Goal: Information Seeking & Learning: Learn about a topic

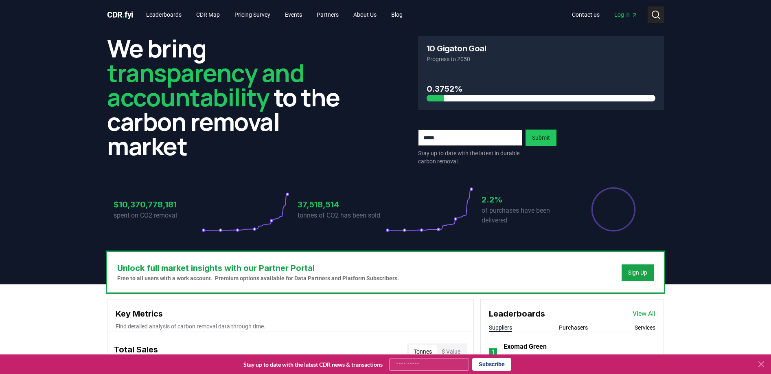
click at [658, 17] on icon at bounding box center [659, 18] width 2 height 2
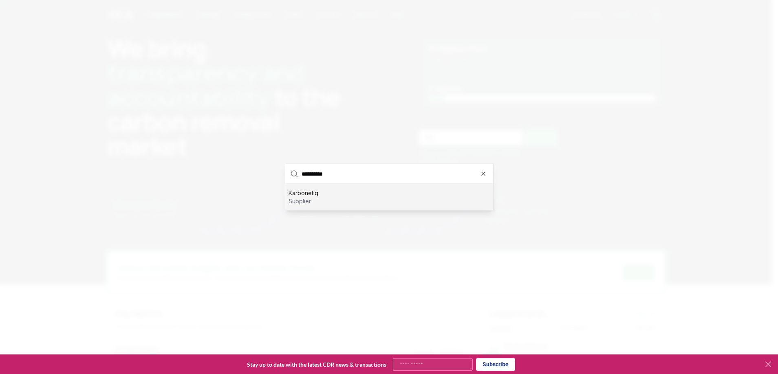
type input "**********"
click at [406, 195] on div "Karbonetiq supplier" at bounding box center [389, 197] width 208 height 26
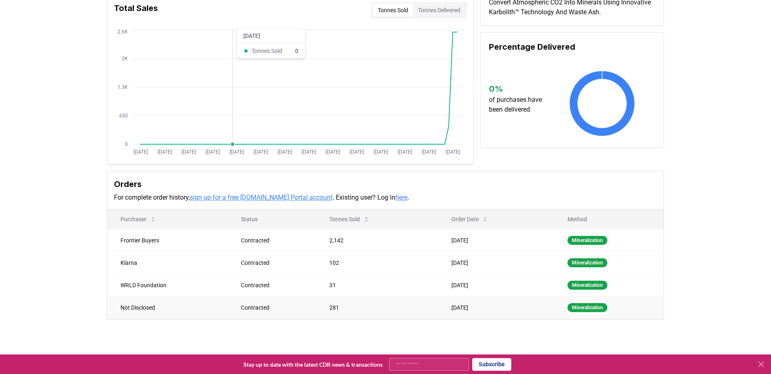
scroll to position [89, 0]
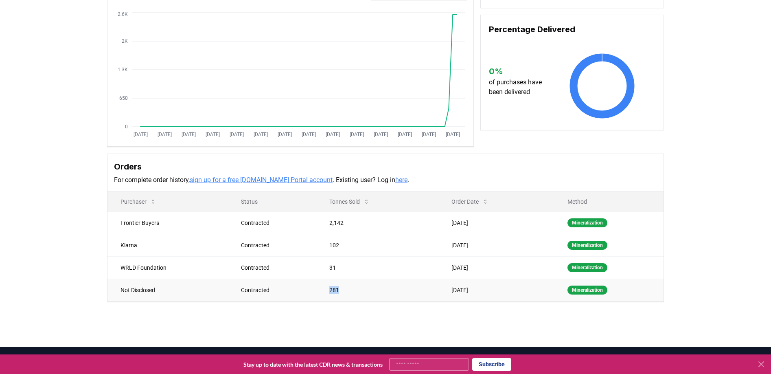
drag, startPoint x: 338, startPoint y: 290, endPoint x: 312, endPoint y: 290, distance: 26.1
click at [312, 290] on tr "Not Disclosed Contracted 281 Jun 26, 2025 Mineralization" at bounding box center [386, 290] width 556 height 22
click at [312, 290] on td "Contracted" at bounding box center [272, 290] width 88 height 22
drag, startPoint x: 344, startPoint y: 270, endPoint x: 327, endPoint y: 268, distance: 17.2
click at [327, 268] on td "31" at bounding box center [377, 267] width 122 height 22
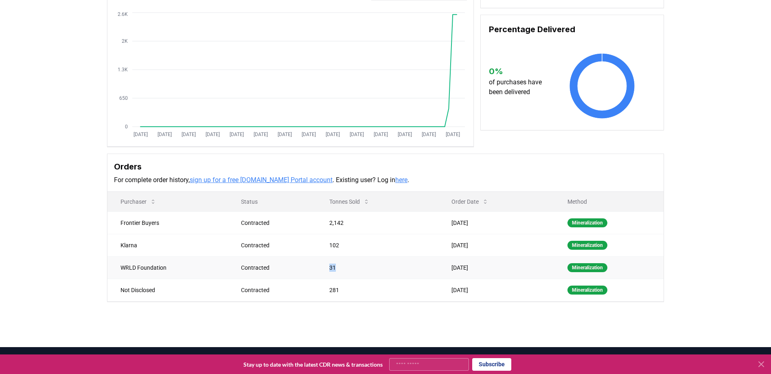
drag, startPoint x: 327, startPoint y: 268, endPoint x: 433, endPoint y: 263, distance: 106.4
click at [327, 268] on td "31" at bounding box center [377, 267] width 122 height 22
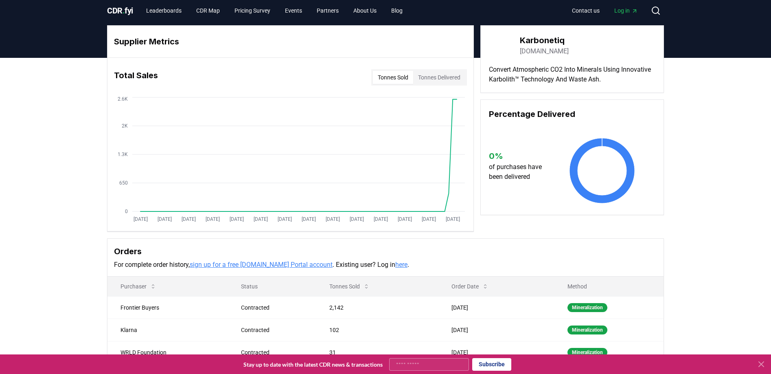
scroll to position [0, 0]
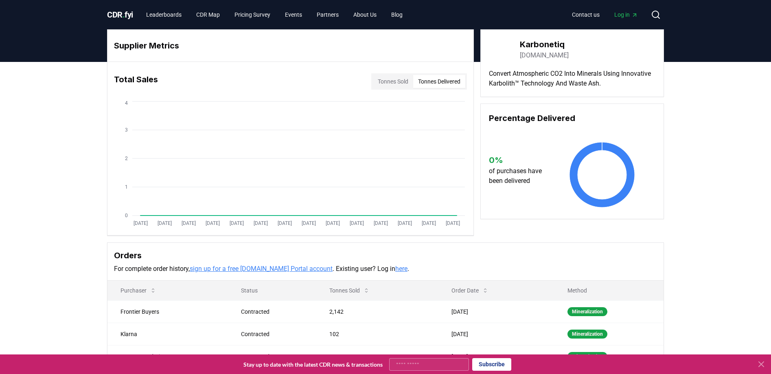
click at [432, 79] on button "Tonnes Delivered" at bounding box center [439, 81] width 52 height 13
click at [388, 81] on button "Tonnes Sold" at bounding box center [393, 81] width 40 height 13
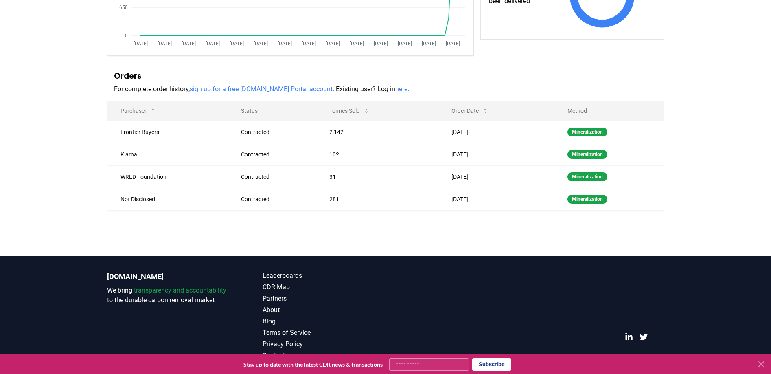
scroll to position [181, 0]
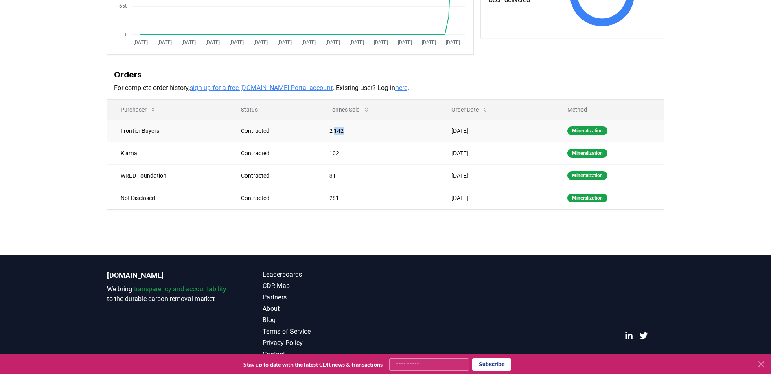
drag, startPoint x: 351, startPoint y: 130, endPoint x: 332, endPoint y: 132, distance: 18.8
click at [332, 132] on td "2,142" at bounding box center [377, 130] width 122 height 22
drag, startPoint x: 325, startPoint y: 131, endPoint x: 359, endPoint y: 130, distance: 33.8
click at [358, 130] on td "2,142" at bounding box center [377, 130] width 122 height 22
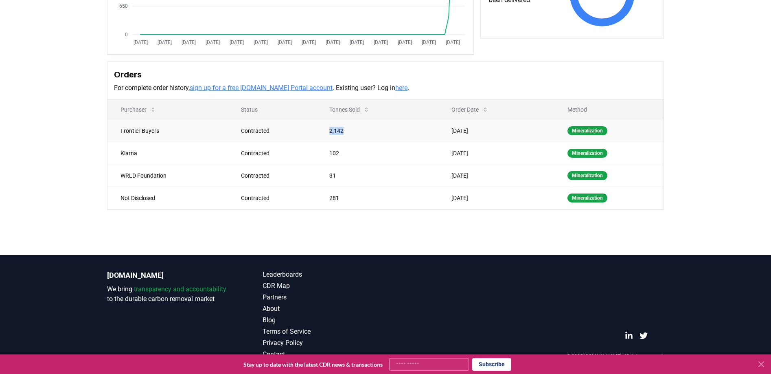
click at [359, 130] on td "2,142" at bounding box center [377, 130] width 122 height 22
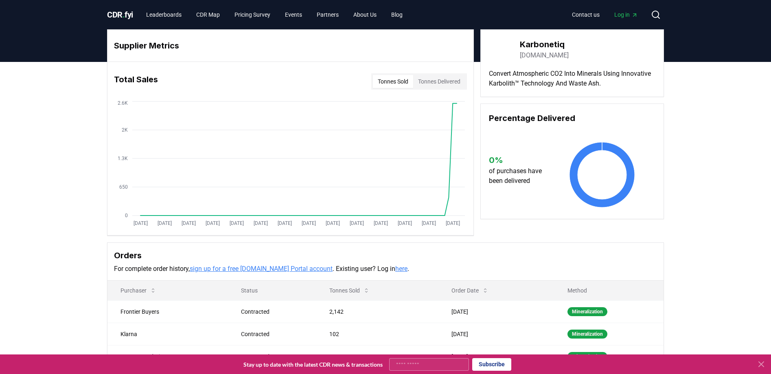
scroll to position [2, 0]
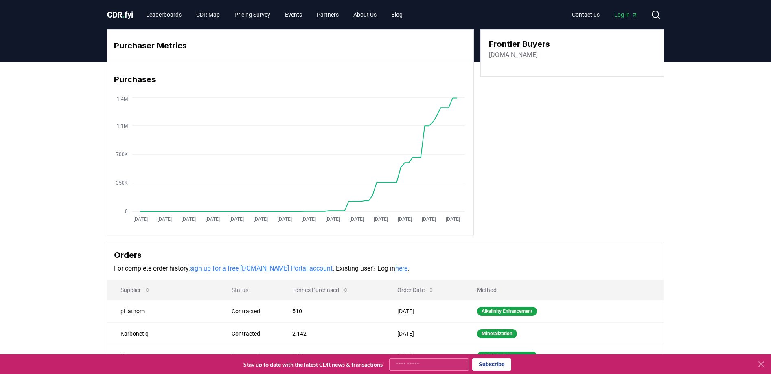
click at [120, 16] on span "CDR . fyi" at bounding box center [120, 15] width 26 height 10
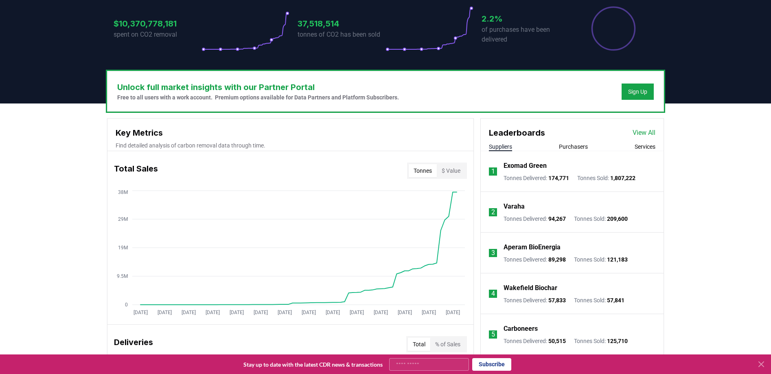
scroll to position [219, 0]
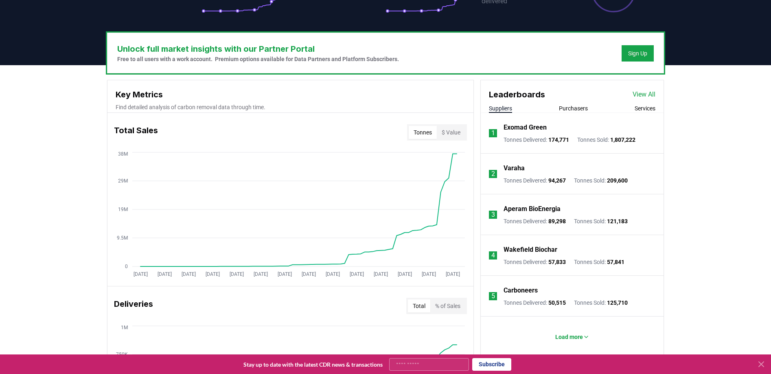
click at [643, 99] on link "View All" at bounding box center [644, 95] width 23 height 10
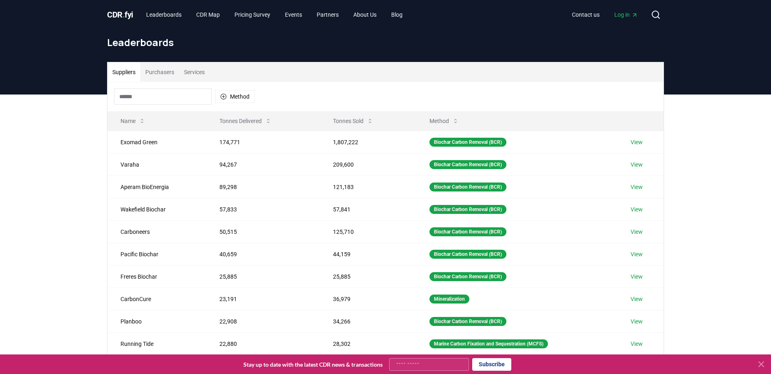
click at [160, 95] on input at bounding box center [163, 96] width 98 height 16
click at [251, 90] on button "Method" at bounding box center [235, 96] width 40 height 13
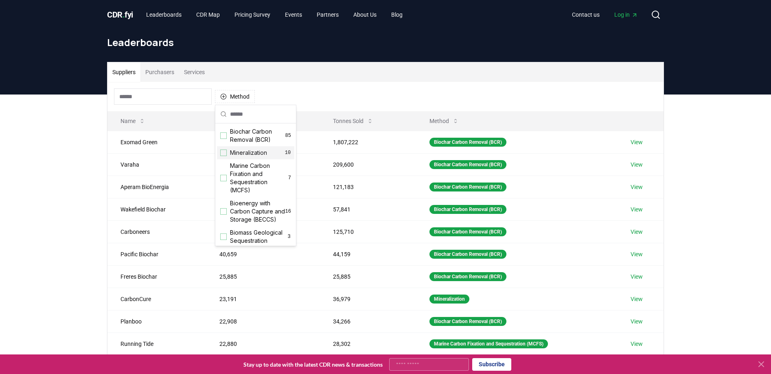
click at [248, 154] on span "Mineralization" at bounding box center [248, 153] width 37 height 8
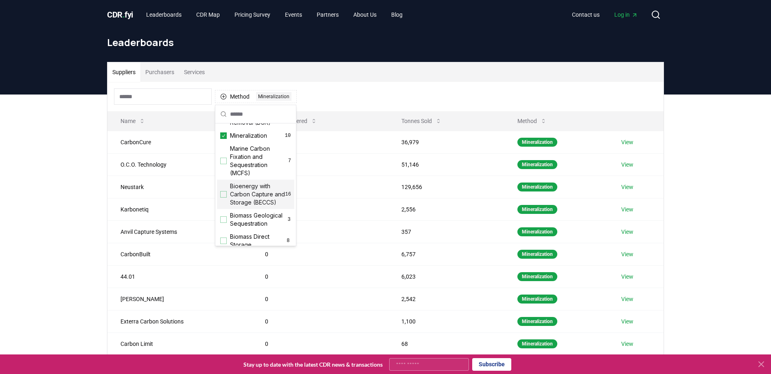
scroll to position [36, 0]
click at [248, 179] on span "Bioenergy with Carbon Capture and Storage (BECCS)" at bounding box center [257, 175] width 55 height 24
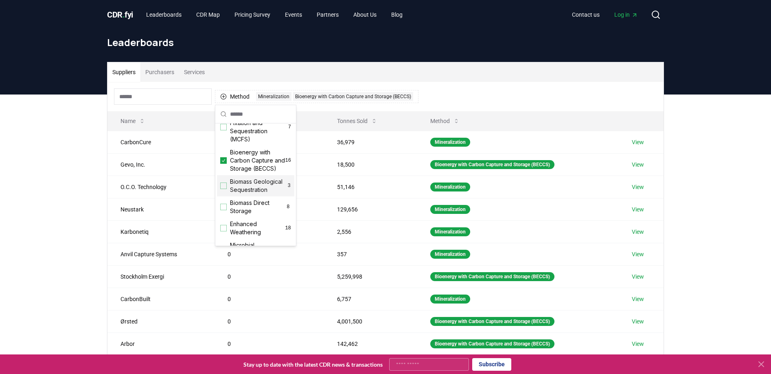
click at [255, 194] on span "Biomass Geological Sequestration" at bounding box center [258, 186] width 57 height 16
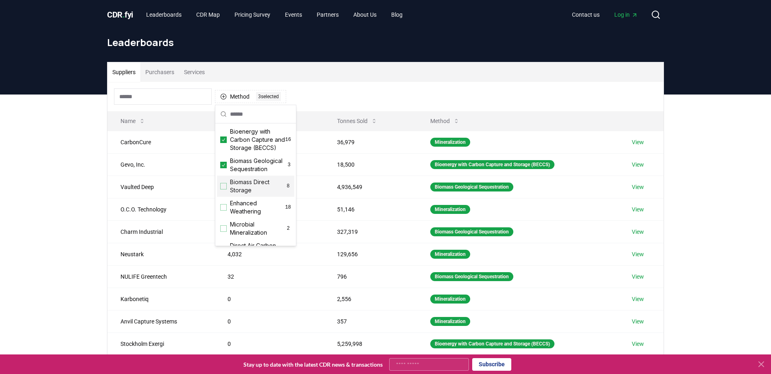
scroll to position [73, 0]
click at [254, 214] on span "Enhanced Weathering" at bounding box center [257, 206] width 55 height 16
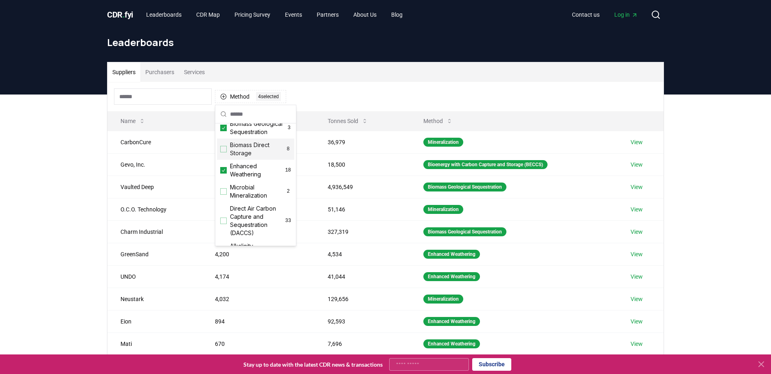
scroll to position [136, 0]
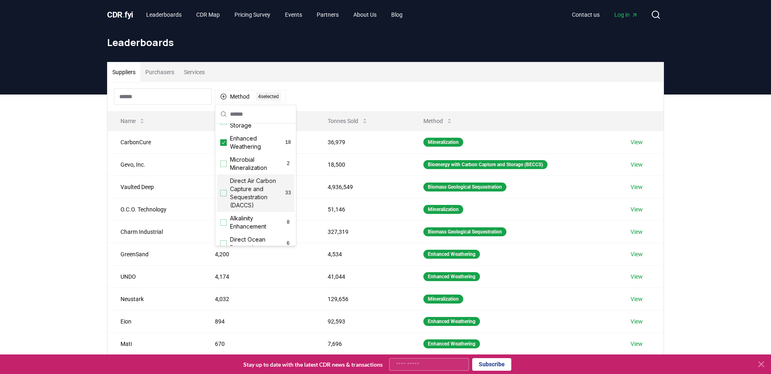
click at [253, 208] on span "Direct Air Carbon Capture and Sequestration (DACCS)" at bounding box center [257, 193] width 55 height 33
click at [253, 210] on span "Alkalinity Enhancement" at bounding box center [257, 202] width 55 height 16
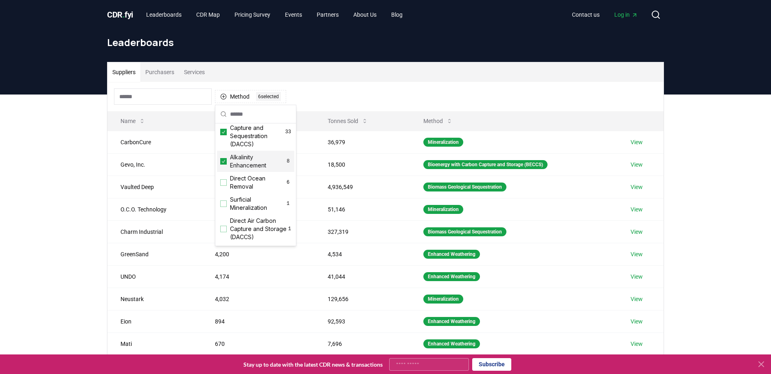
scroll to position [223, 0]
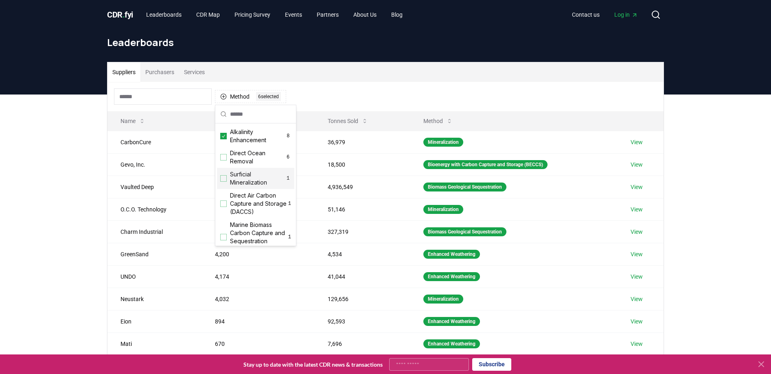
click at [256, 187] on span "Surficial Mineralization" at bounding box center [257, 178] width 55 height 16
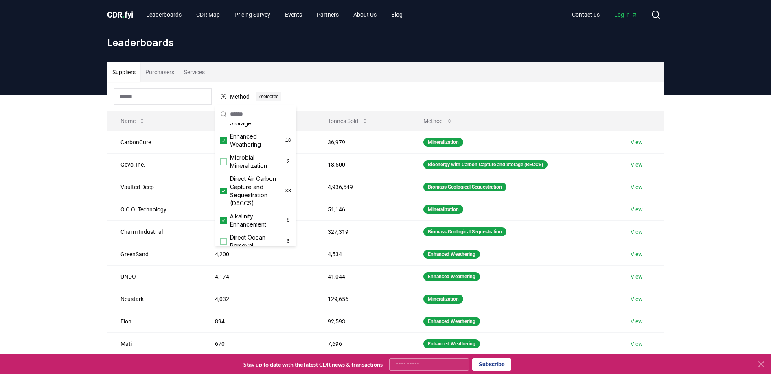
scroll to position [279, 0]
click at [60, 209] on div "Suppliers Purchasers Services Method 7 7 selected Name Tonnes Delivered Tonnes …" at bounding box center [385, 258] width 771 height 326
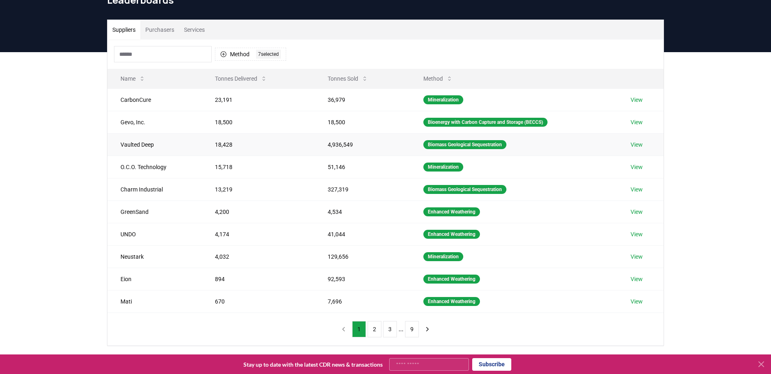
scroll to position [36, 0]
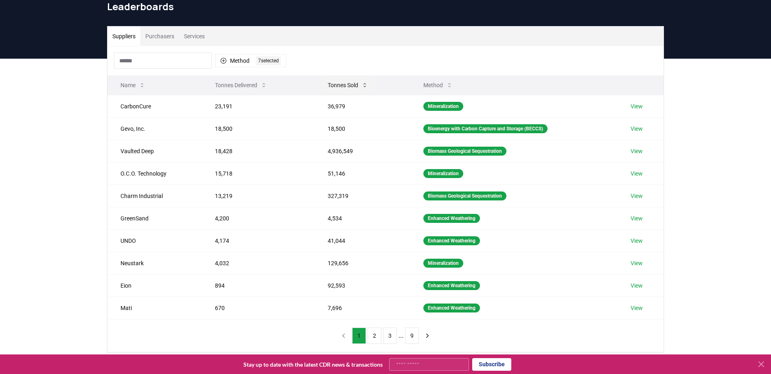
click at [363, 84] on icon at bounding box center [365, 85] width 7 height 7
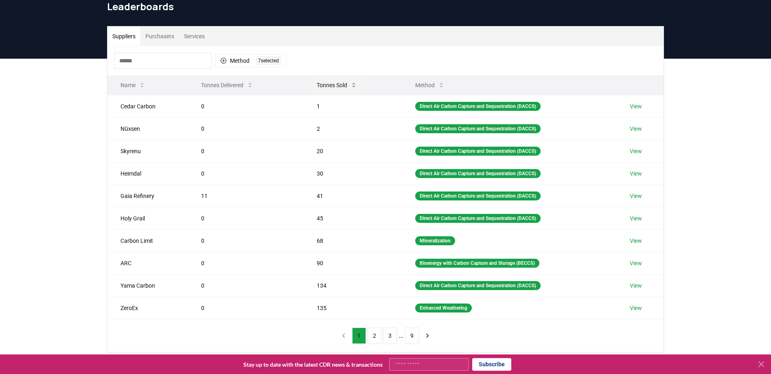
click at [355, 84] on icon at bounding box center [354, 85] width 7 height 7
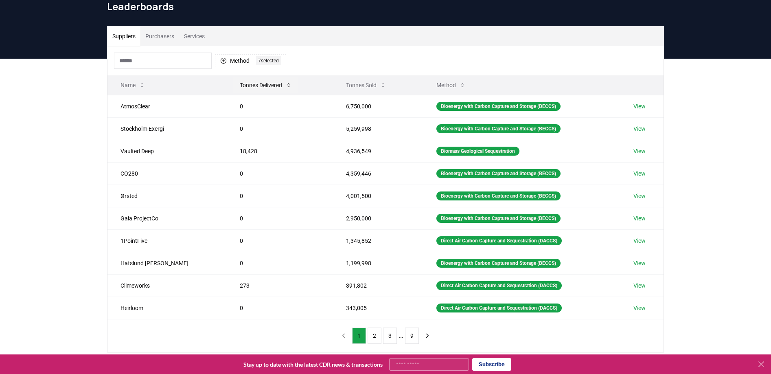
click at [235, 88] on button "Tonnes Delivered" at bounding box center [265, 85] width 65 height 16
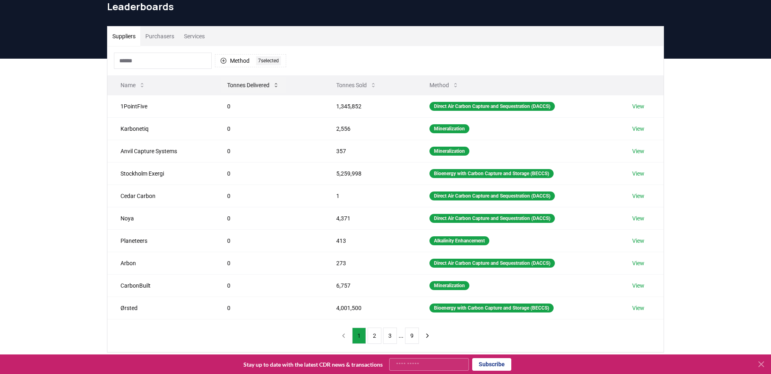
click at [235, 88] on button "Tonnes Delivered" at bounding box center [253, 85] width 65 height 16
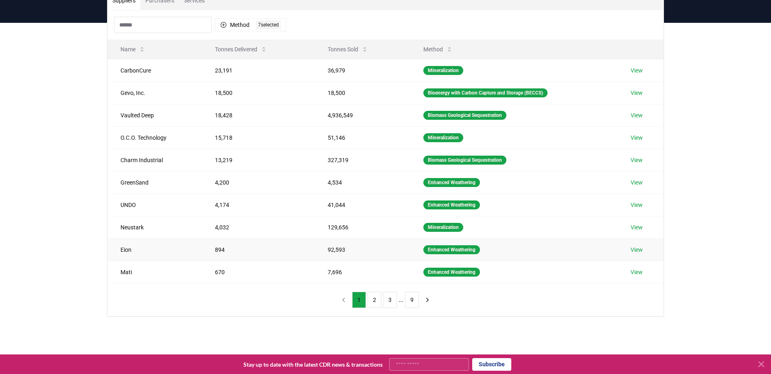
scroll to position [71, 0]
click at [336, 50] on button "Tonnes Sold" at bounding box center [347, 50] width 53 height 16
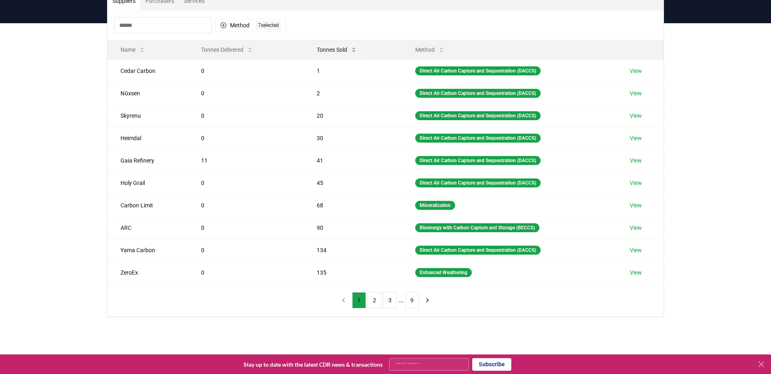
click at [336, 50] on button "Tonnes Sold" at bounding box center [336, 50] width 53 height 16
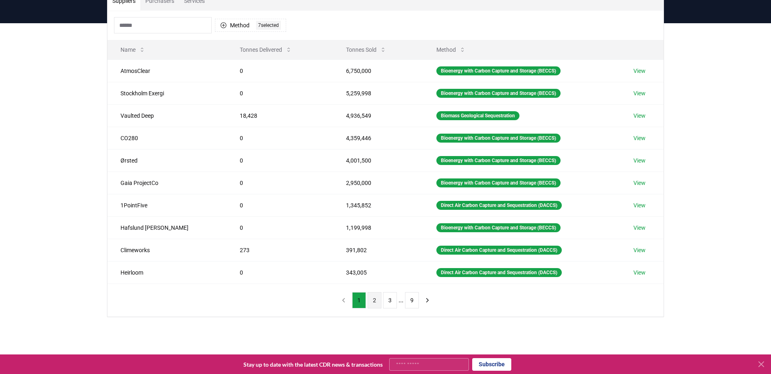
click at [376, 302] on button "2" at bounding box center [375, 300] width 14 height 16
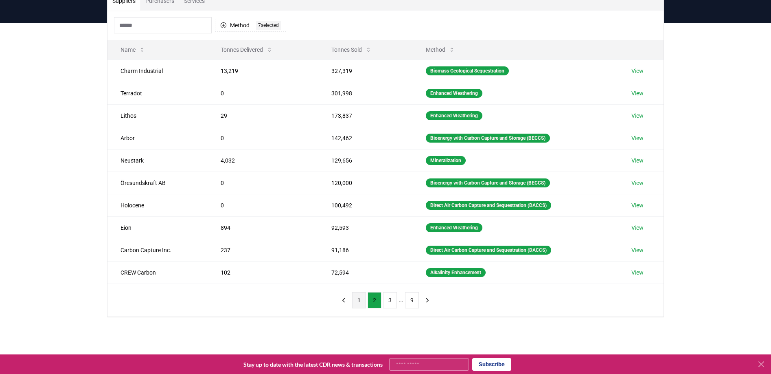
click at [359, 299] on button "1" at bounding box center [359, 300] width 14 height 16
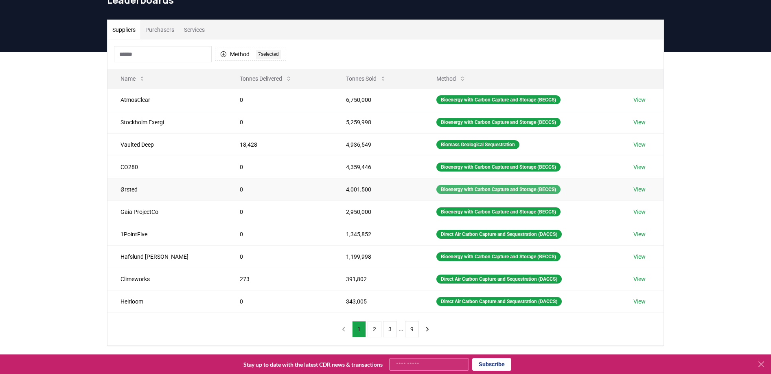
scroll to position [0, 0]
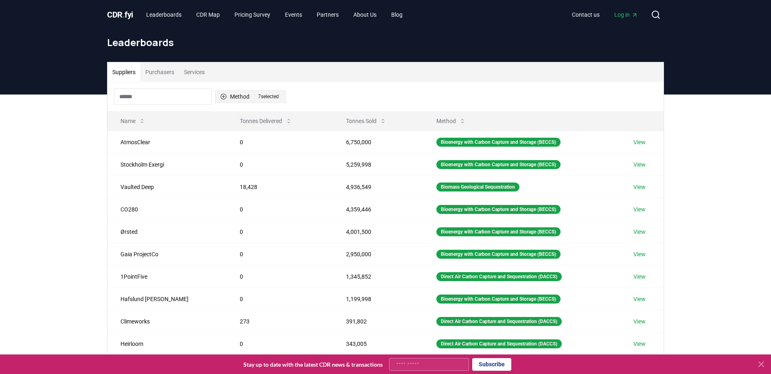
click at [230, 99] on button "Method 7 7 selected" at bounding box center [250, 96] width 71 height 13
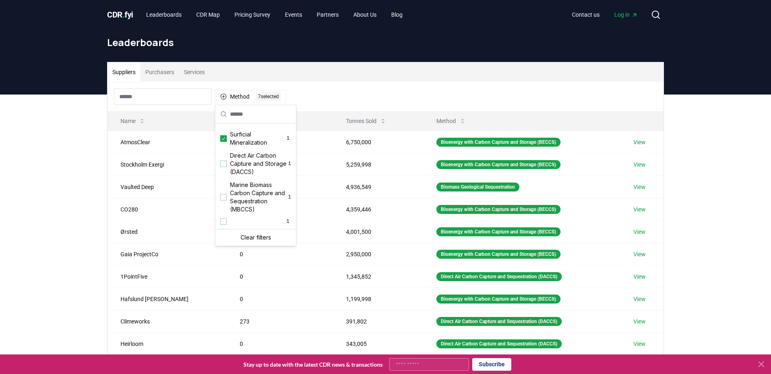
scroll to position [263, 0]
click at [251, 176] on span "Direct Air Carbon Capture and Storage (DACCS)" at bounding box center [259, 164] width 58 height 24
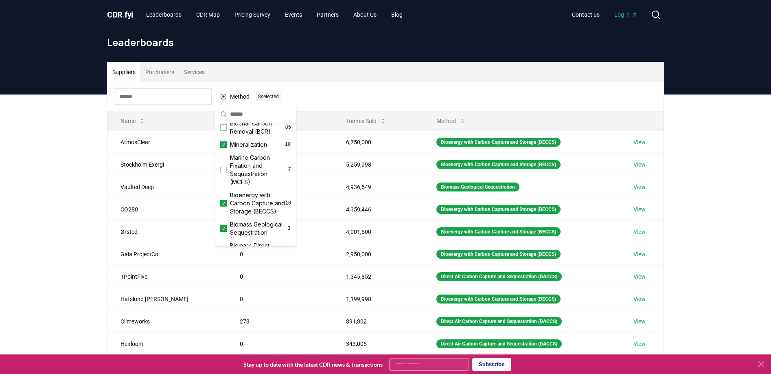
scroll to position [0, 0]
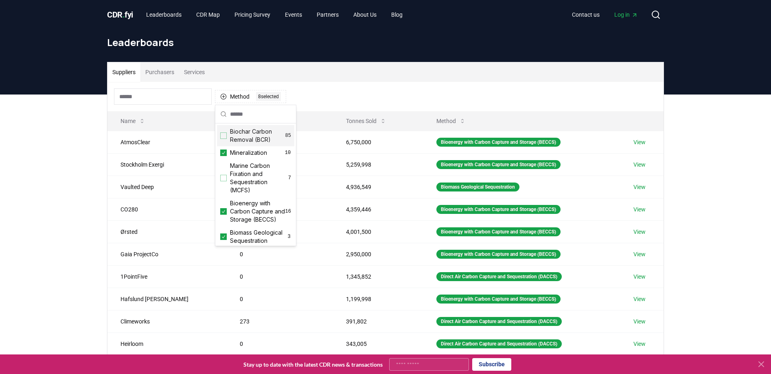
click at [79, 154] on div "Suppliers Purchasers Services Method 8 8 selected Name Tonnes Delivered Tonnes …" at bounding box center [385, 258] width 771 height 326
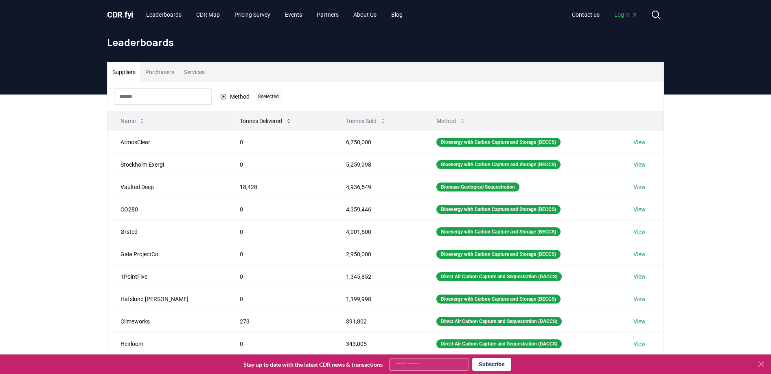
click at [246, 121] on button "Tonnes Delivered" at bounding box center [265, 121] width 65 height 16
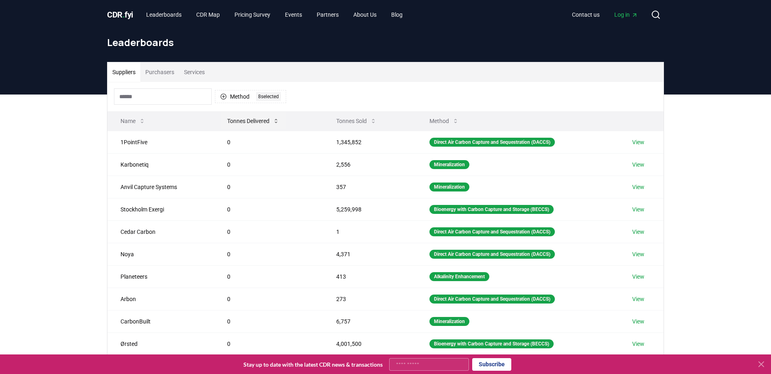
click at [246, 121] on button "Tonnes Delivered" at bounding box center [253, 121] width 65 height 16
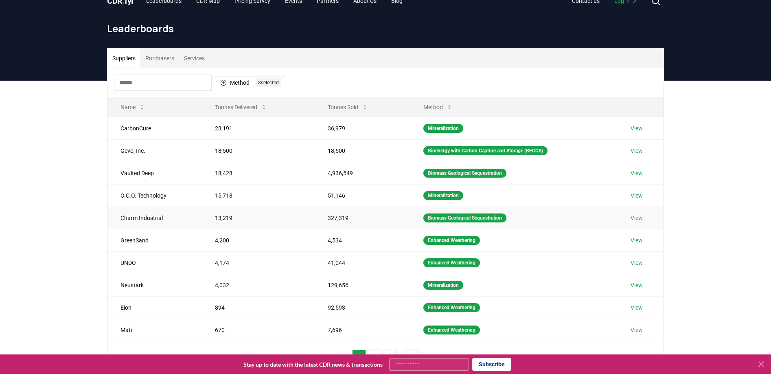
scroll to position [15, 0]
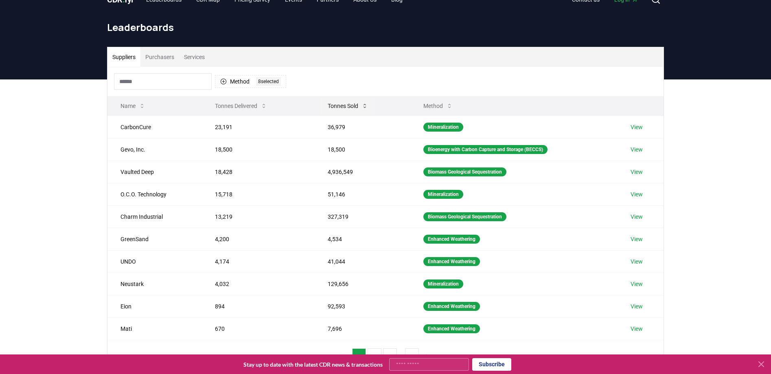
click at [331, 105] on button "Tonnes Sold" at bounding box center [347, 106] width 53 height 16
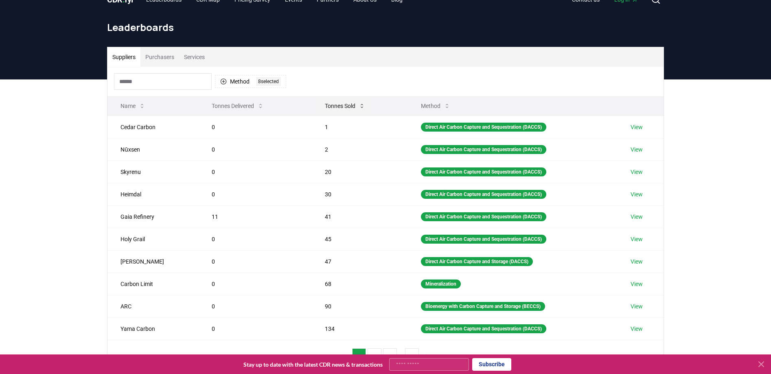
click at [331, 105] on button "Tonnes Sold" at bounding box center [345, 106] width 53 height 16
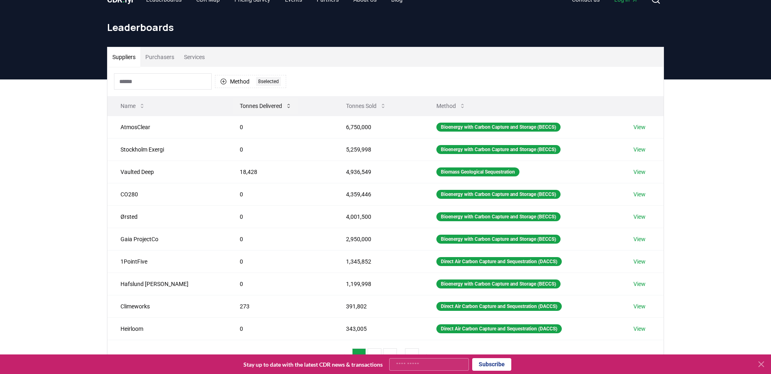
click at [233, 106] on button "Tonnes Delivered" at bounding box center [265, 106] width 65 height 16
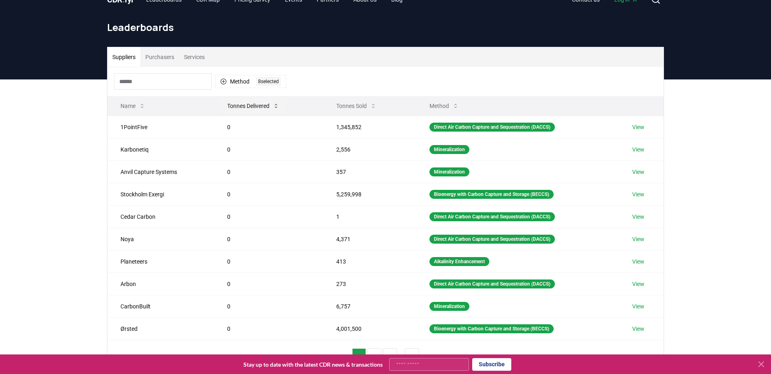
click at [229, 106] on button "Tonnes Delivered" at bounding box center [253, 106] width 65 height 16
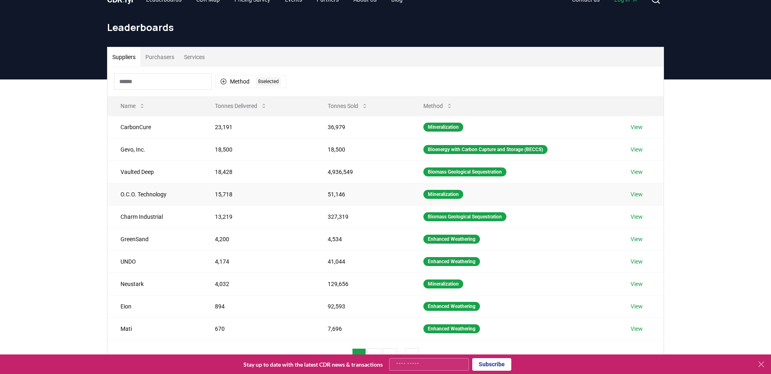
click at [638, 194] on link "View" at bounding box center [637, 194] width 12 height 8
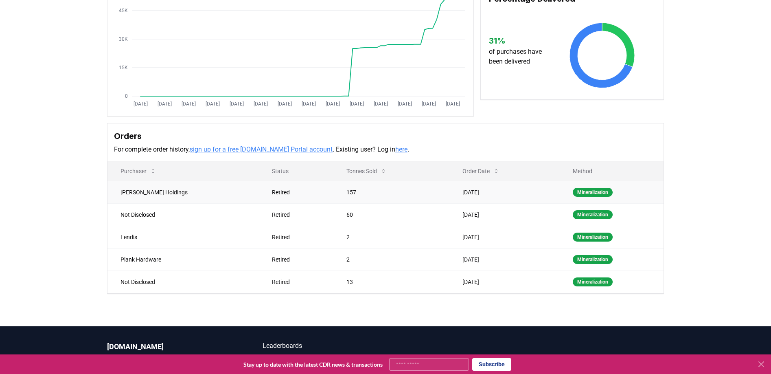
scroll to position [134, 0]
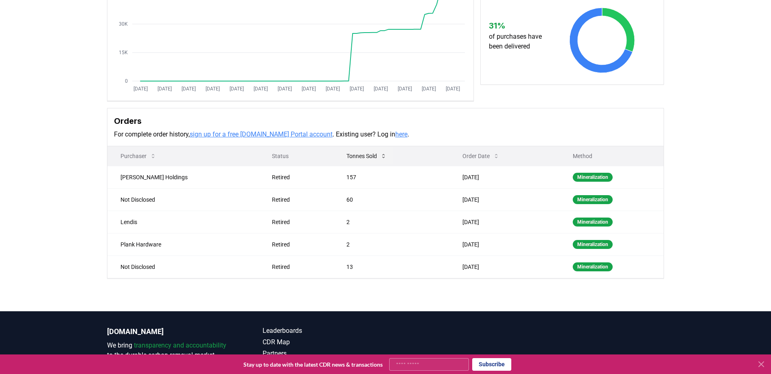
click at [373, 156] on button "Tonnes Sold" at bounding box center [366, 156] width 53 height 16
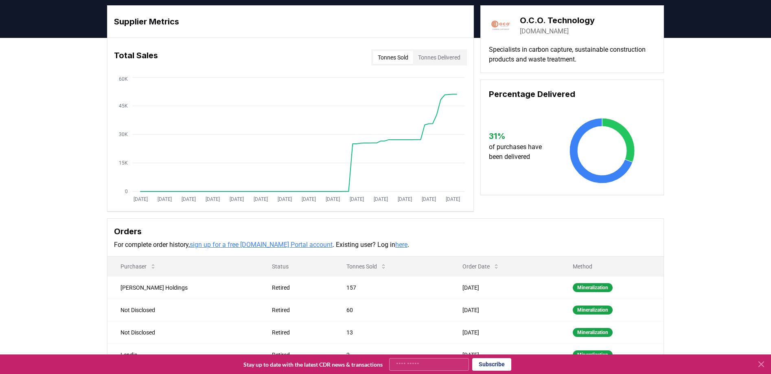
scroll to position [0, 0]
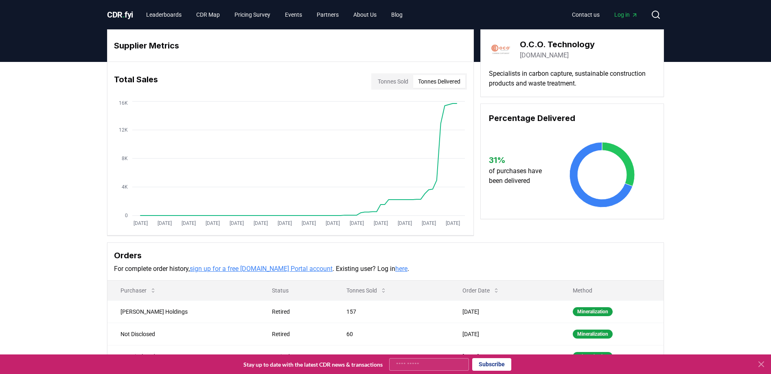
click at [442, 81] on button "Tonnes Delivered" at bounding box center [439, 81] width 52 height 13
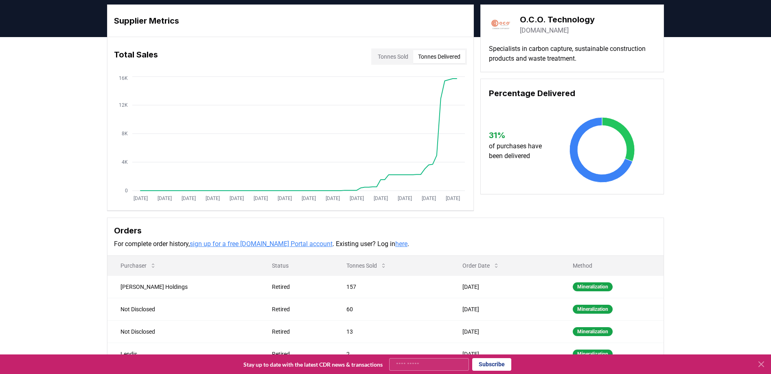
click at [260, 245] on link "sign up for a free CDR.fyi Portal account" at bounding box center [261, 244] width 143 height 8
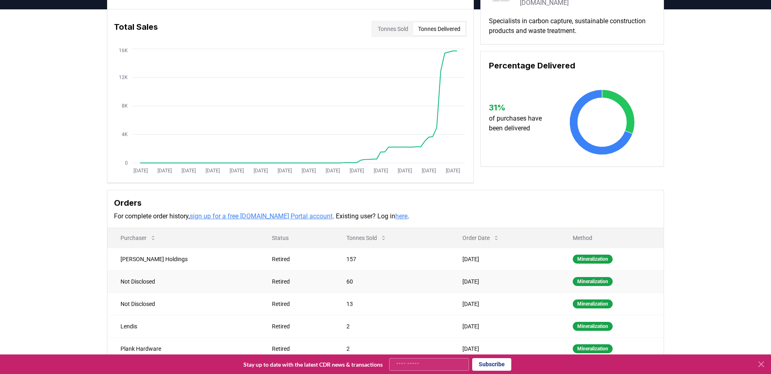
scroll to position [137, 0]
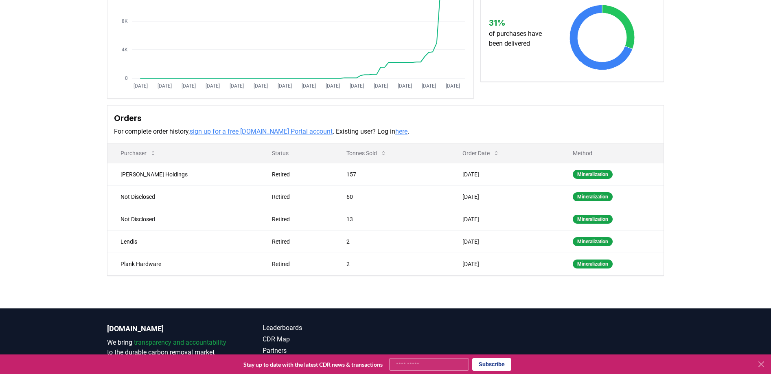
click at [299, 133] on link "sign up for a free CDR.fyi Portal account" at bounding box center [261, 131] width 143 height 8
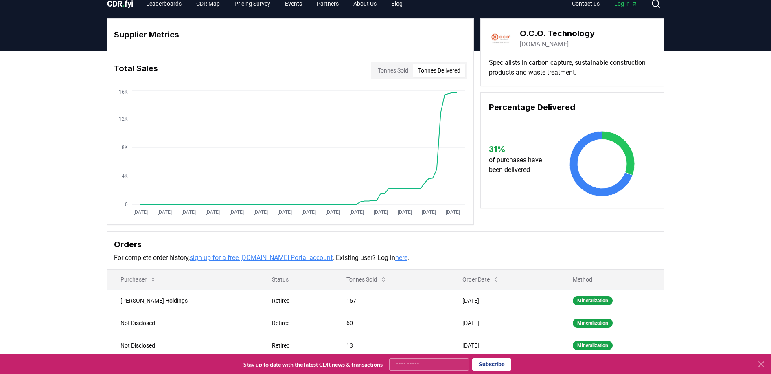
scroll to position [0, 0]
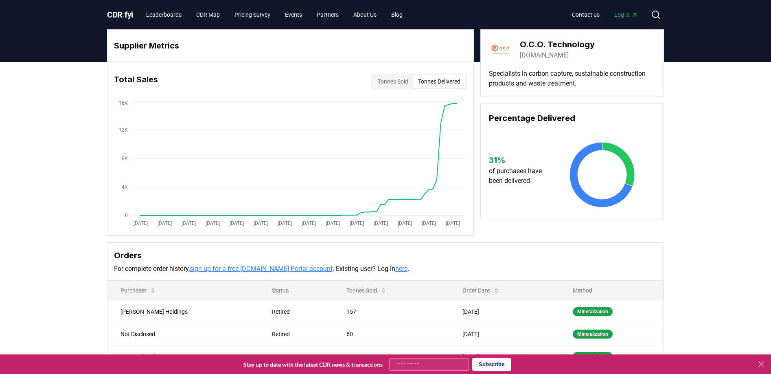
click at [633, 15] on icon "Main" at bounding box center [635, 15] width 7 height 7
